Goal: Task Accomplishment & Management: Use online tool/utility

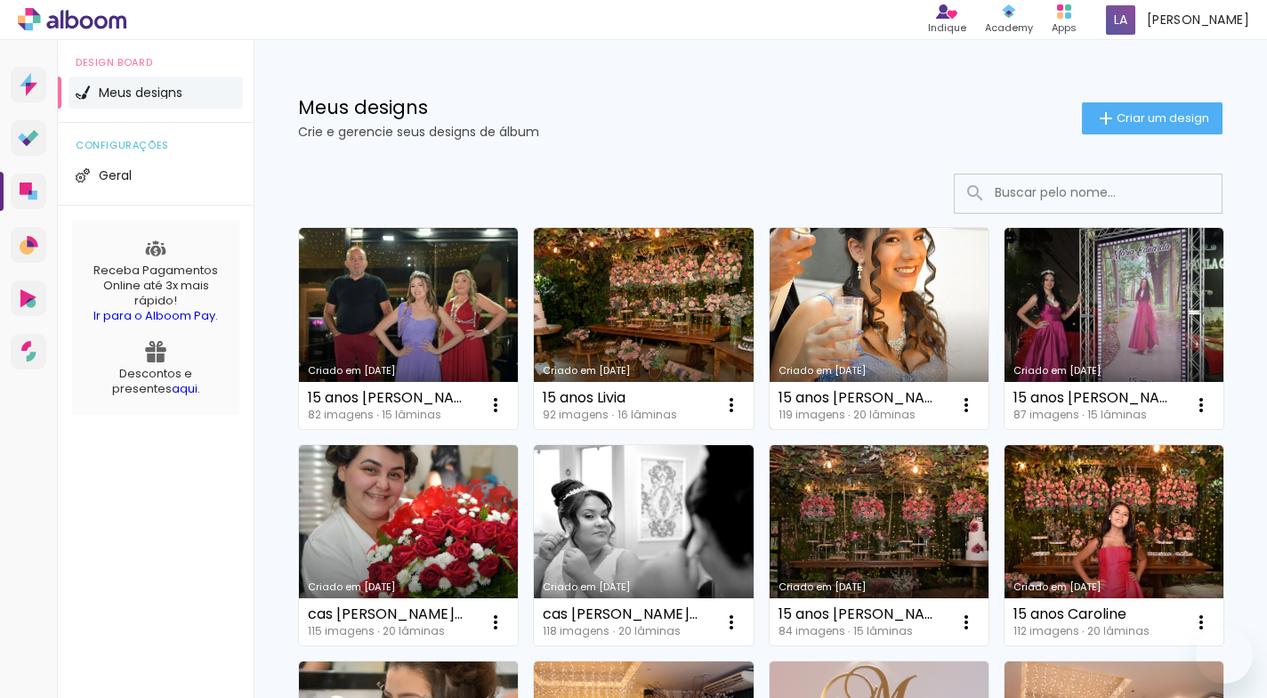
click at [876, 333] on link "Criado em [DATE]" at bounding box center [879, 328] width 219 height 201
